Goal: Entertainment & Leisure: Consume media (video, audio)

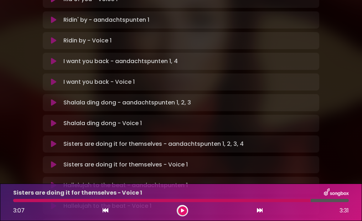
scroll to position [219, 0]
click at [52, 202] on icon at bounding box center [53, 205] width 5 height 7
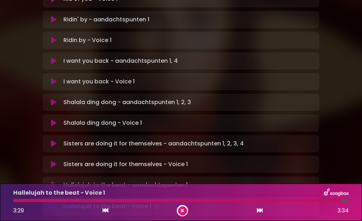
click at [49, 182] on button at bounding box center [54, 185] width 14 height 7
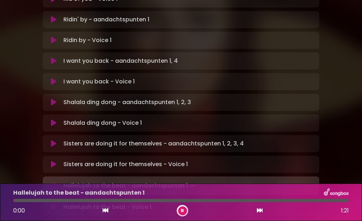
click at [55, 204] on icon at bounding box center [53, 207] width 5 height 7
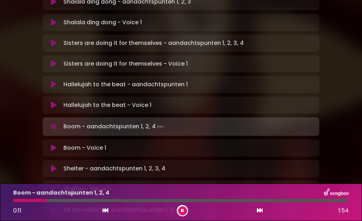
scroll to position [335, 0]
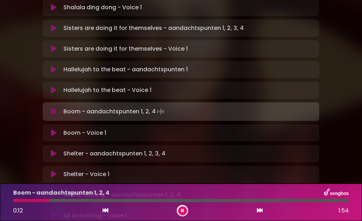
click at [56, 129] on icon at bounding box center [53, 132] width 5 height 7
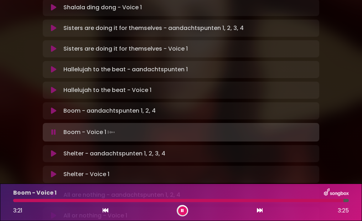
click at [56, 107] on icon at bounding box center [53, 110] width 5 height 7
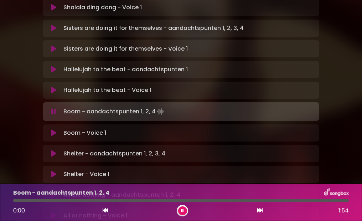
click at [52, 129] on icon at bounding box center [53, 132] width 5 height 7
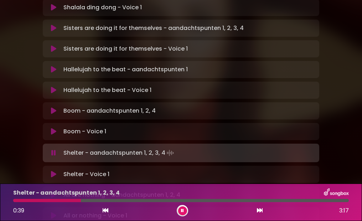
click at [49, 171] on button at bounding box center [54, 174] width 14 height 7
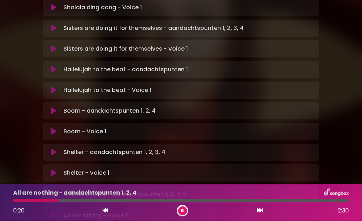
click at [53, 212] on icon at bounding box center [53, 215] width 5 height 7
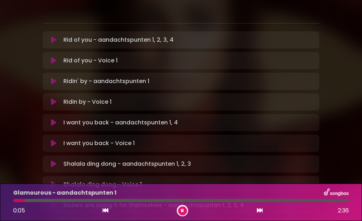
scroll to position [158, 0]
click at [55, 139] on icon at bounding box center [53, 142] width 5 height 7
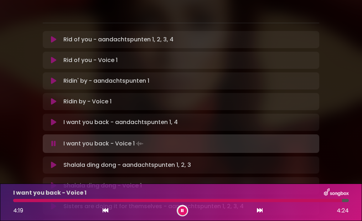
click at [52, 182] on icon at bounding box center [53, 185] width 5 height 7
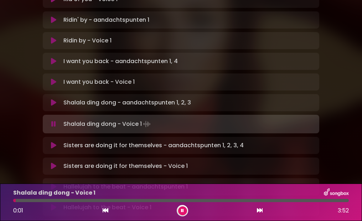
scroll to position [220, 0]
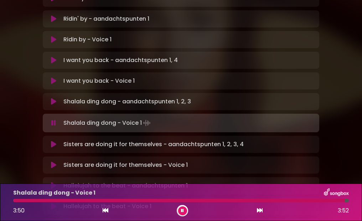
click at [57, 162] on button at bounding box center [54, 165] width 14 height 7
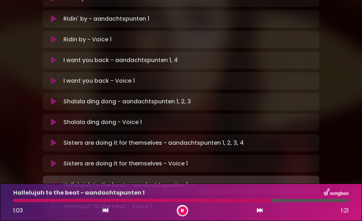
click at [179, 211] on button at bounding box center [182, 211] width 9 height 9
